Goal: Task Accomplishment & Management: Manage account settings

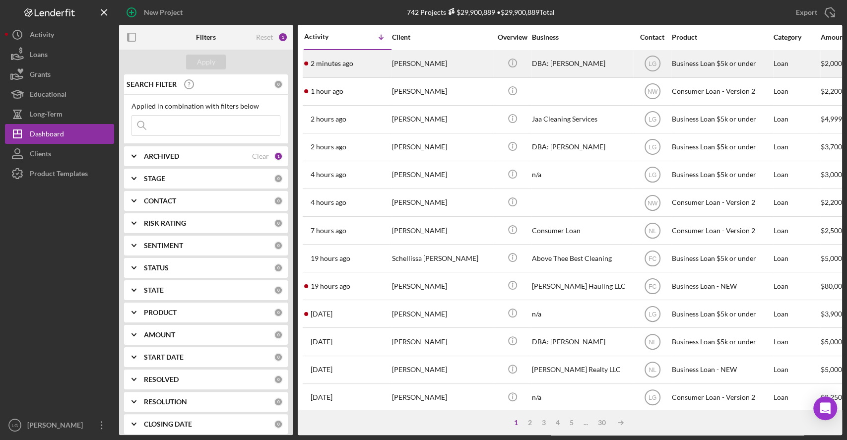
click at [429, 51] on div "[PERSON_NAME]" at bounding box center [441, 64] width 99 height 26
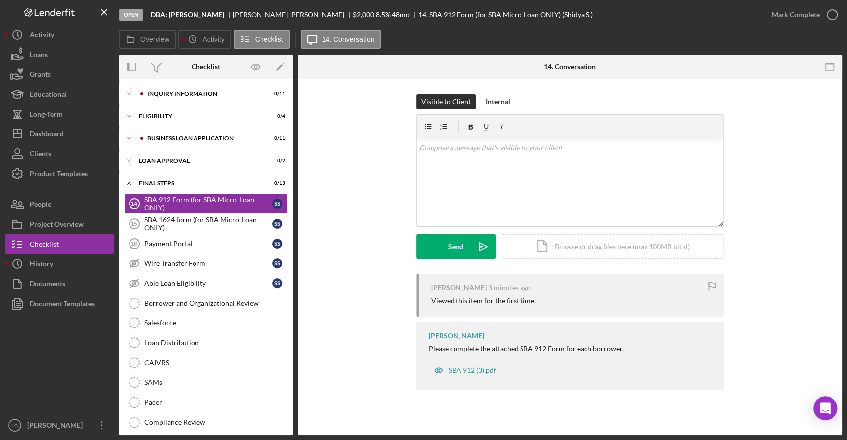
click at [429, 50] on div "Overview Icon/History Activity Checklist Icon/Message 14. Conversation Overview…" at bounding box center [480, 232] width 723 height 405
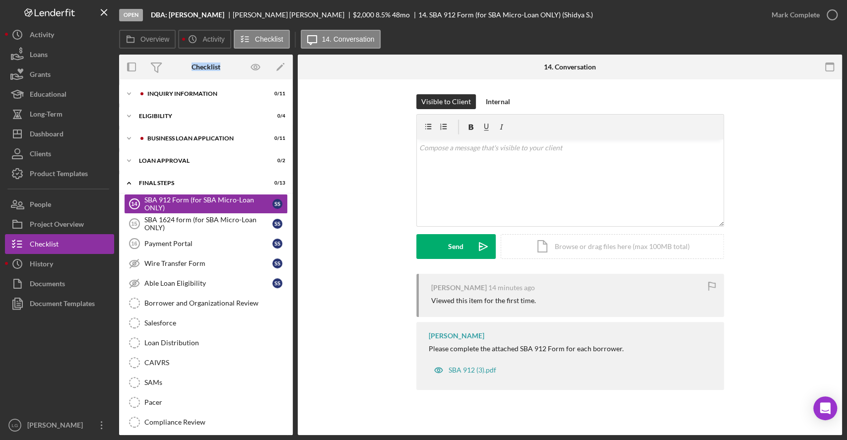
click at [429, 50] on div "Overview Icon/History Activity Checklist Icon/Message 14. Conversation Overview…" at bounding box center [480, 232] width 723 height 405
click at [431, 48] on div "Overview Icon/History Activity Checklist Icon/Message 14. Conversation" at bounding box center [480, 40] width 723 height 20
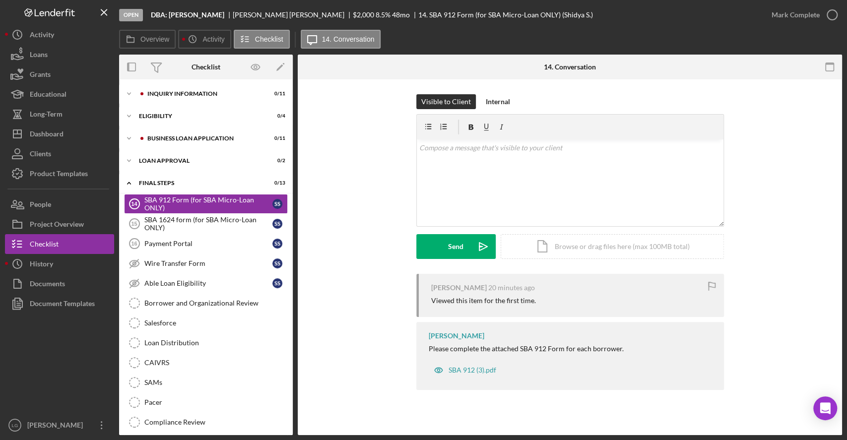
click at [431, 48] on div "Overview Icon/History Activity Checklist Icon/Message 14. Conversation" at bounding box center [480, 40] width 723 height 20
click at [430, 47] on div "Overview Icon/History Activity Checklist Icon/Message 14. Conversation" at bounding box center [480, 40] width 723 height 20
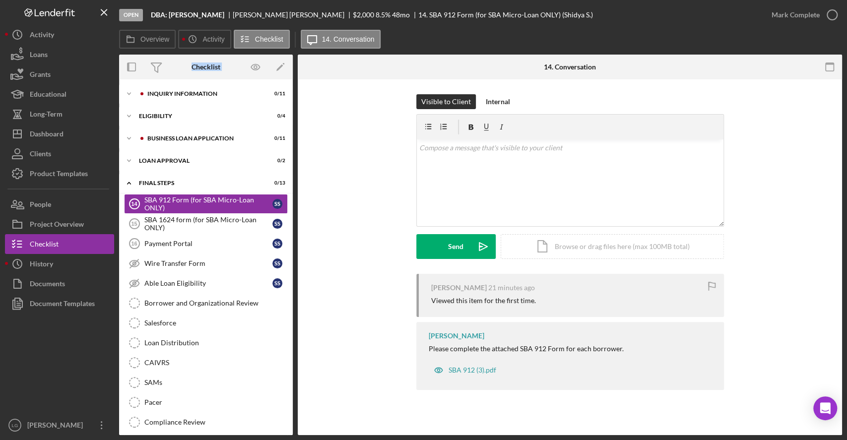
click at [430, 47] on div "Overview Icon/History Activity Checklist Icon/Message 14. Conversation" at bounding box center [480, 40] width 723 height 20
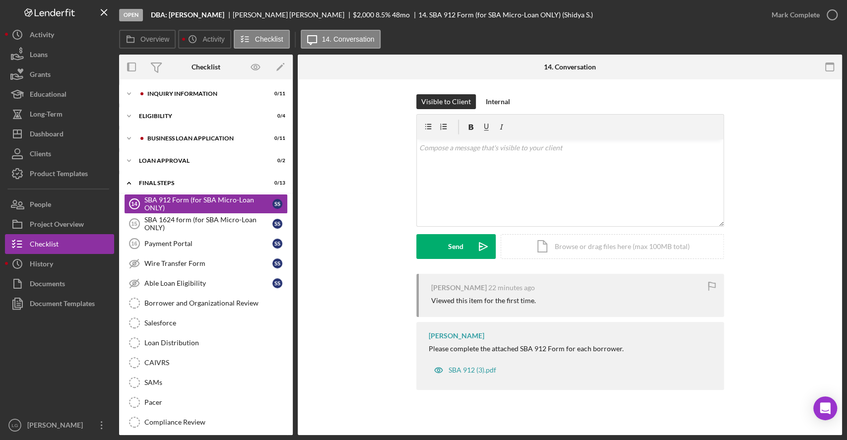
click at [430, 47] on div "Overview Icon/History Activity Checklist Icon/Message 14. Conversation" at bounding box center [480, 40] width 723 height 20
